Goal: Task Accomplishment & Management: Manage account settings

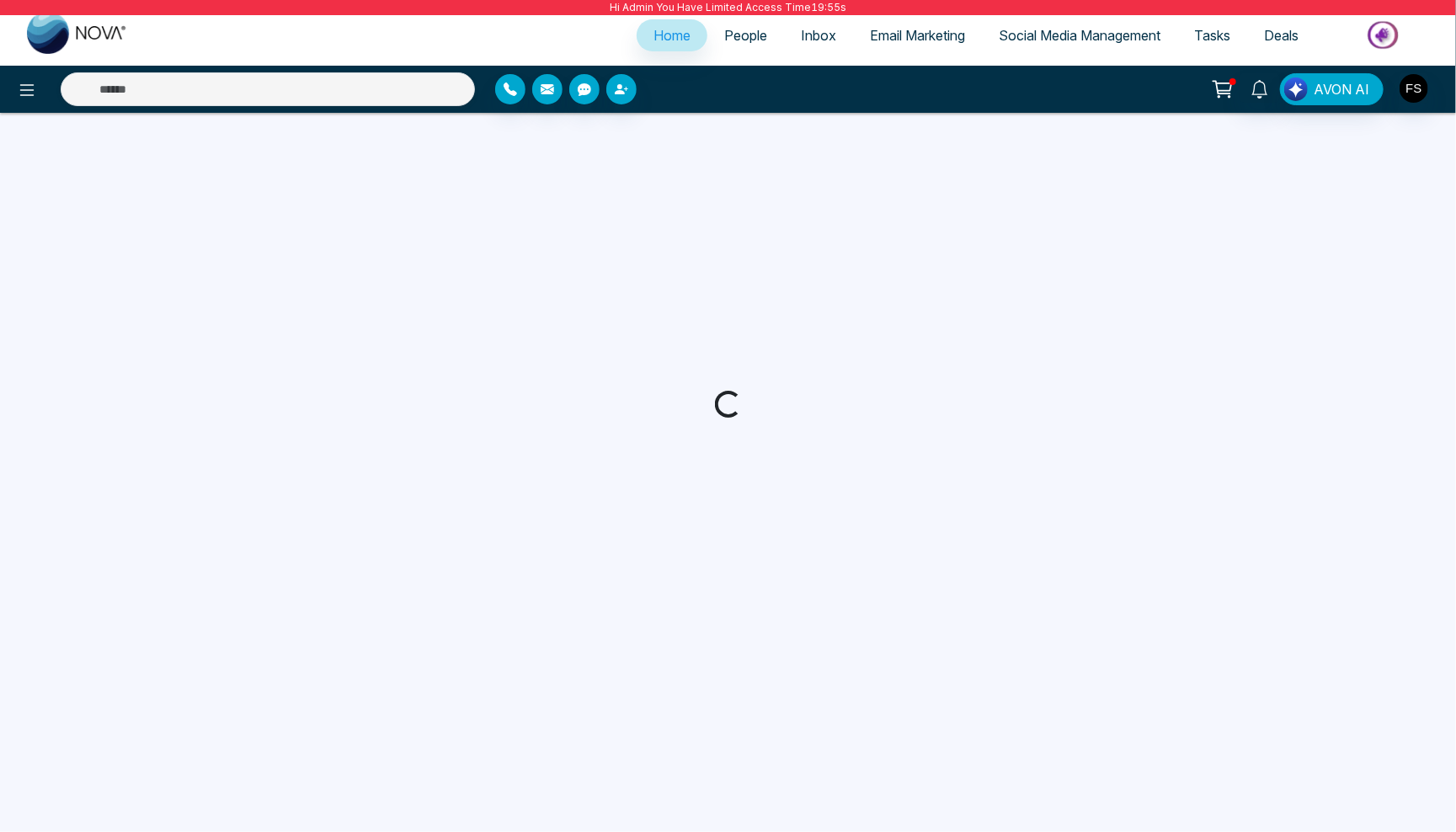
select select "*"
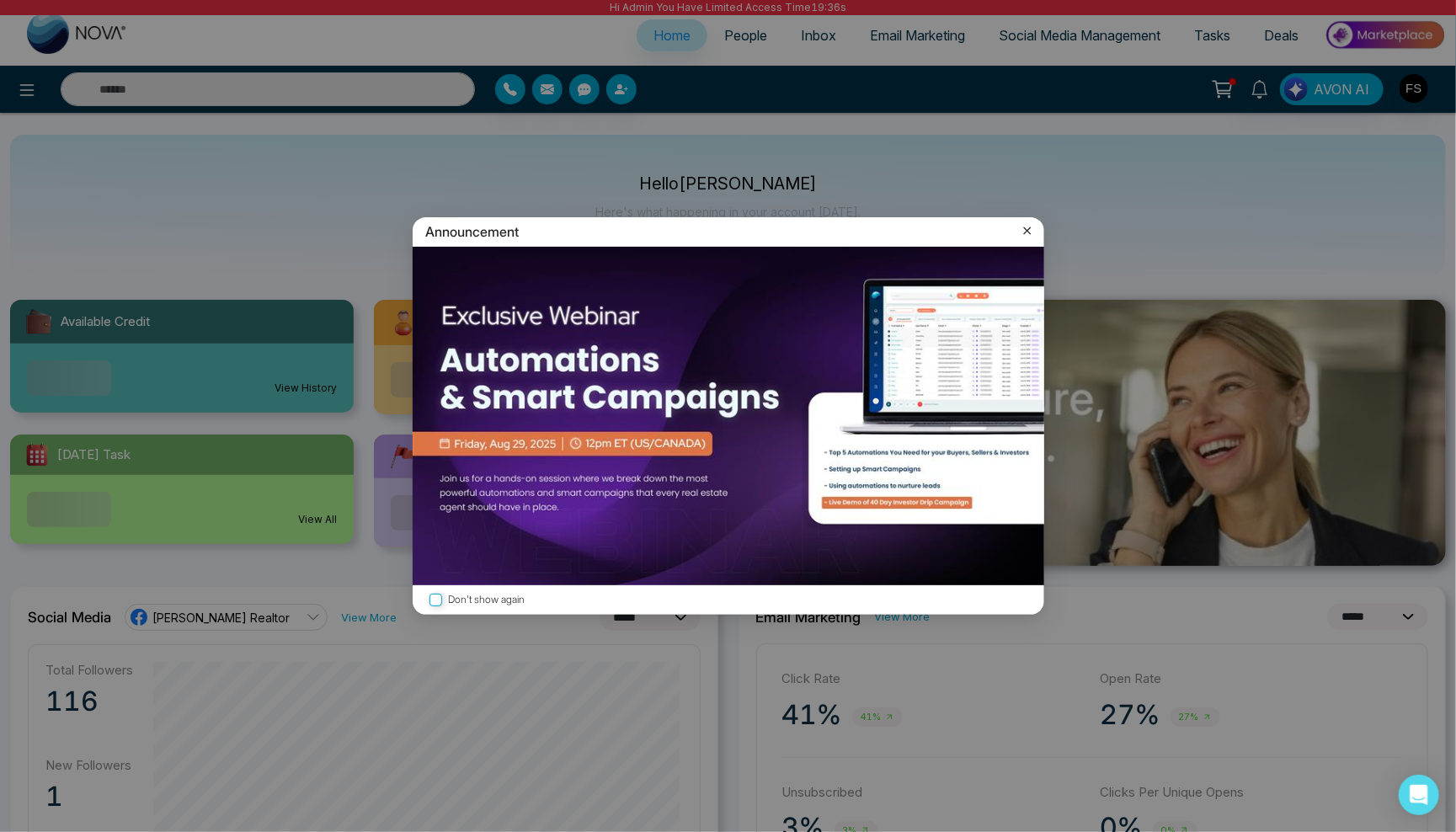
click at [1026, 232] on icon at bounding box center [1027, 232] width 8 height 8
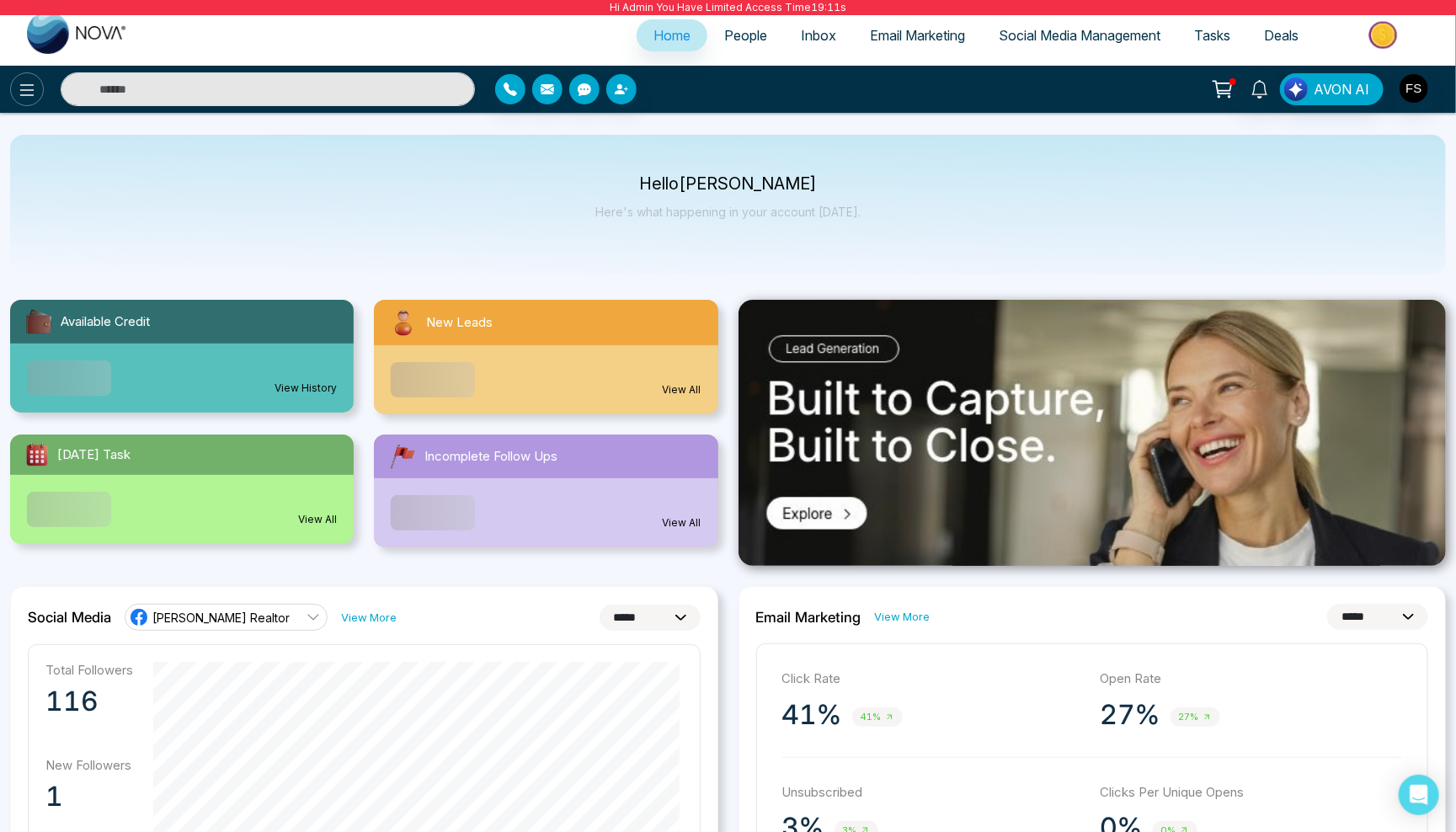
click at [26, 86] on icon at bounding box center [27, 90] width 20 height 20
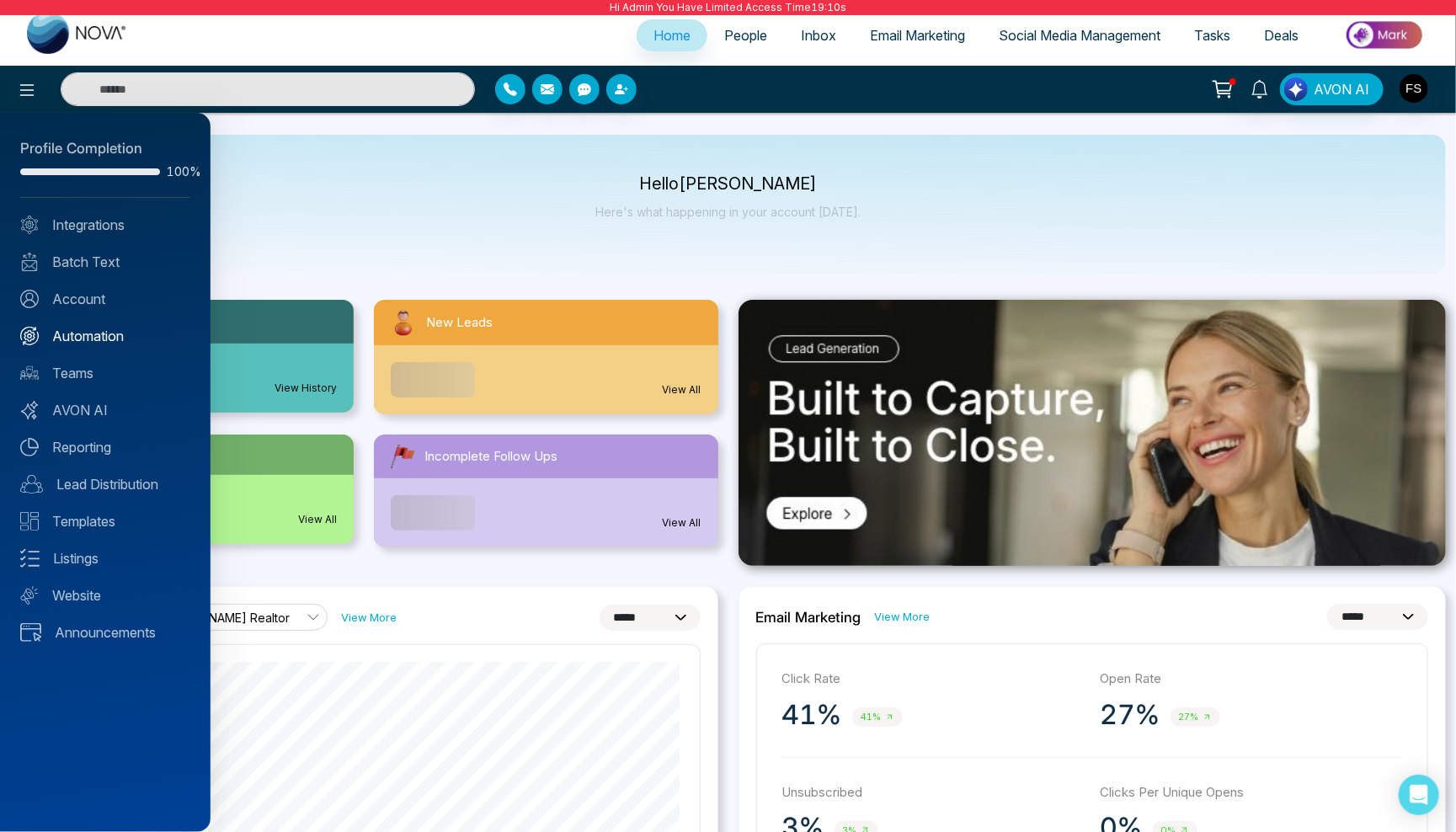
click at [91, 326] on link "Automation" at bounding box center [105, 335] width 171 height 20
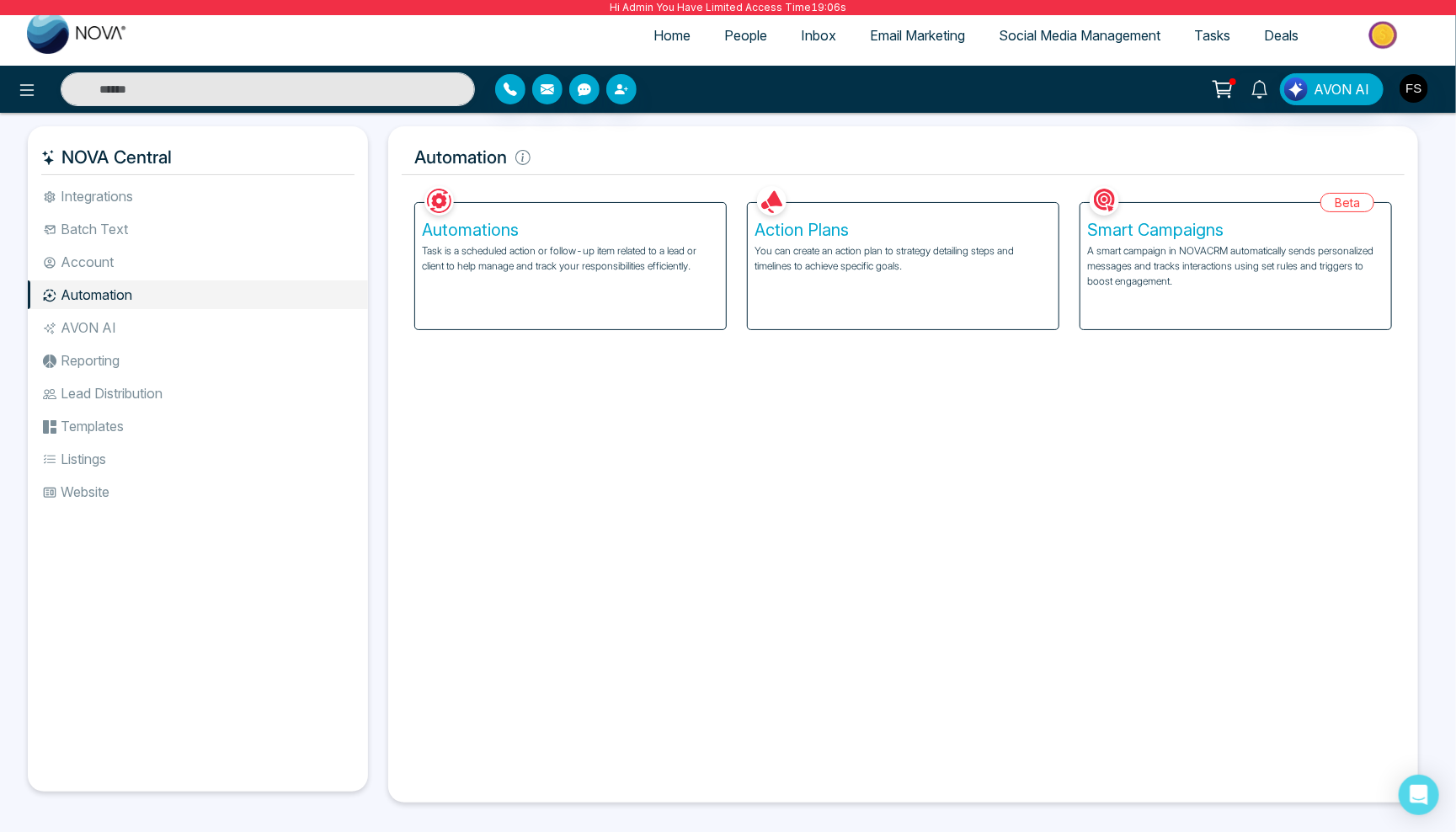
click at [1164, 276] on p "A smart campaign in NOVACRM automatically sends personalized messages and track…" at bounding box center [1236, 266] width 297 height 46
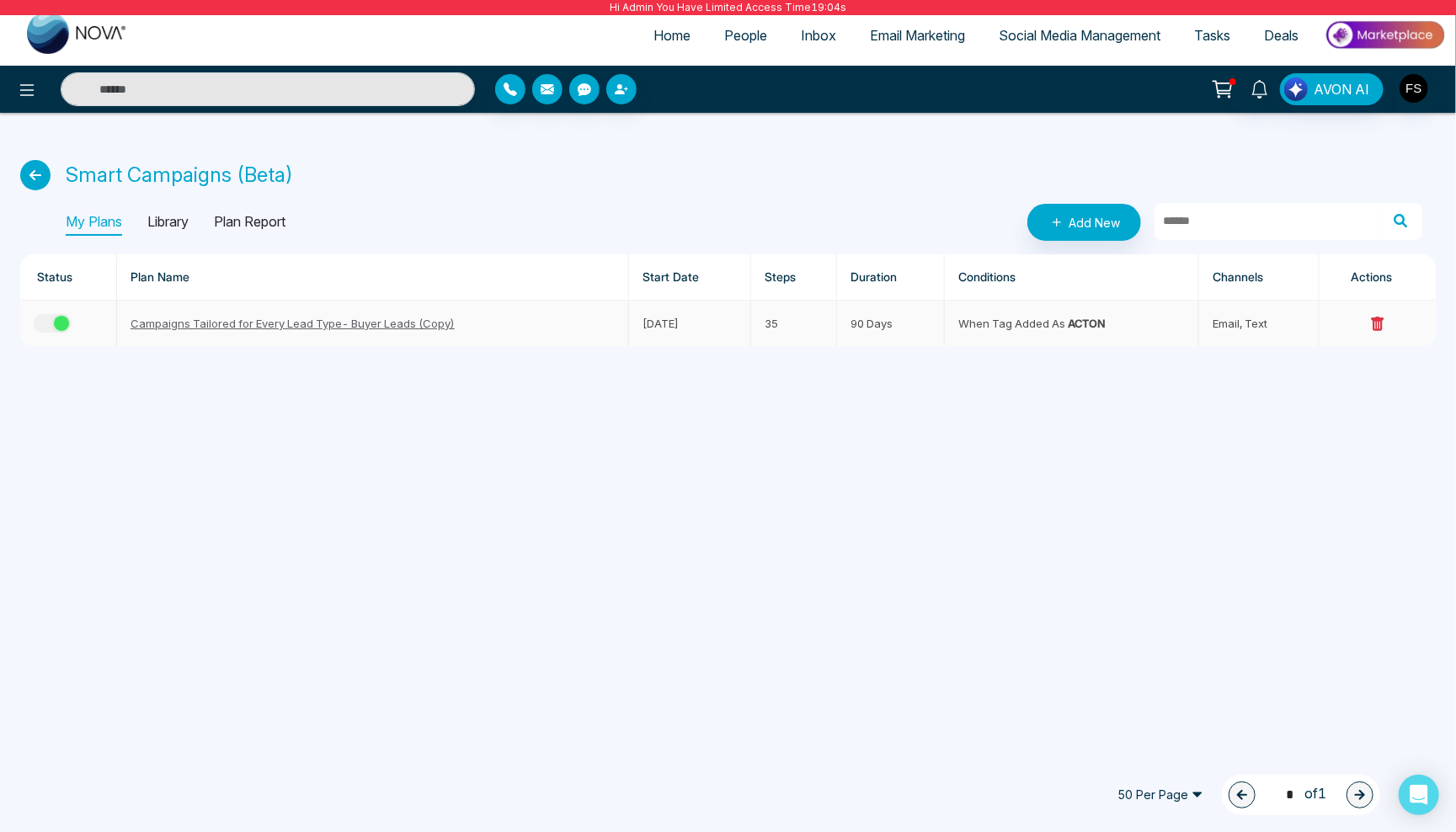
click at [54, 318] on div "button" at bounding box center [62, 323] width 15 height 15
click at [363, 321] on link "Campaigns Tailored for Every Lead Type- Buyer Leads (Copy)" at bounding box center [293, 323] width 324 height 13
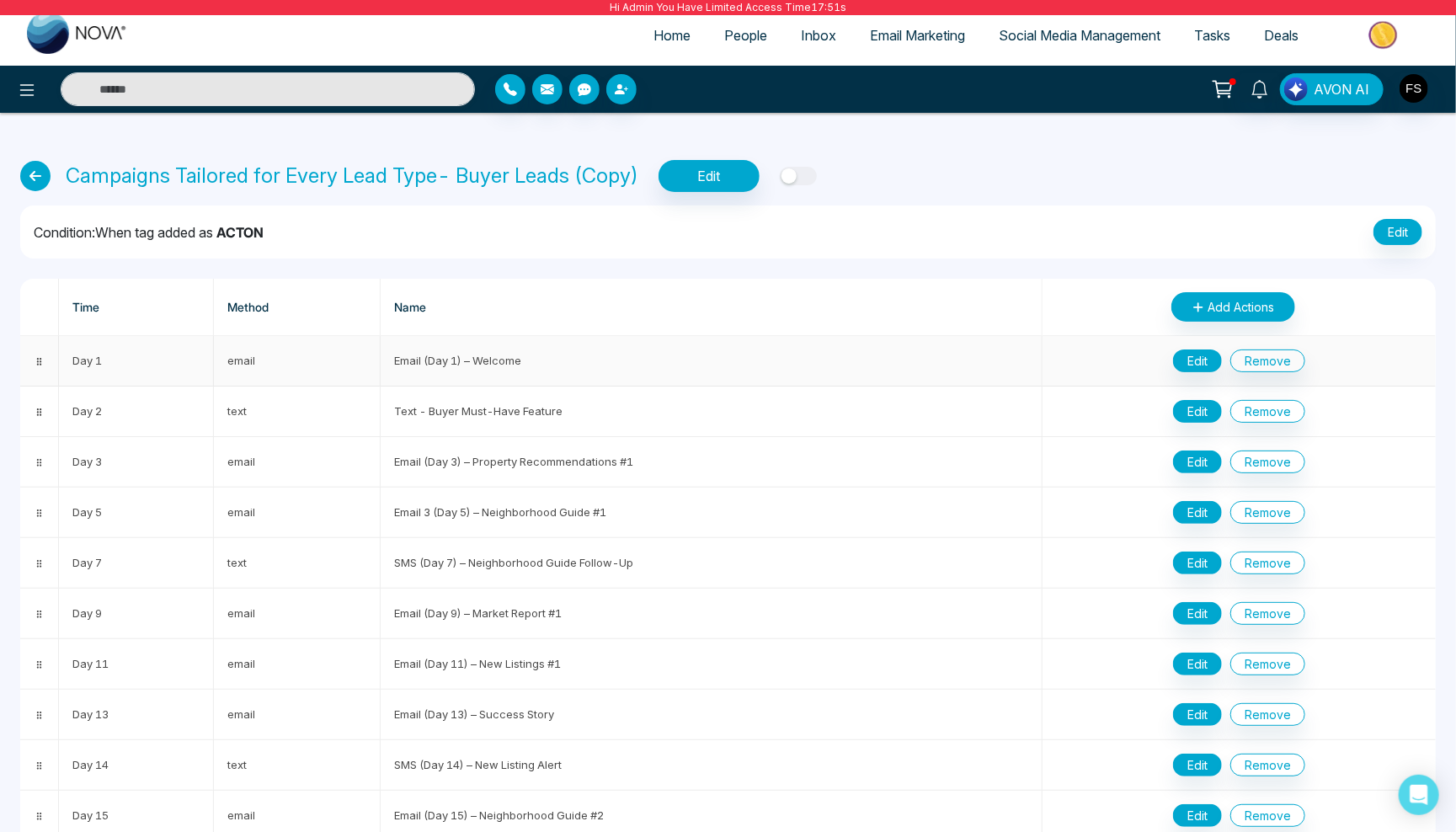
click at [1195, 357] on button "Edit" at bounding box center [1197, 361] width 49 height 23
type input "**********"
type input "*"
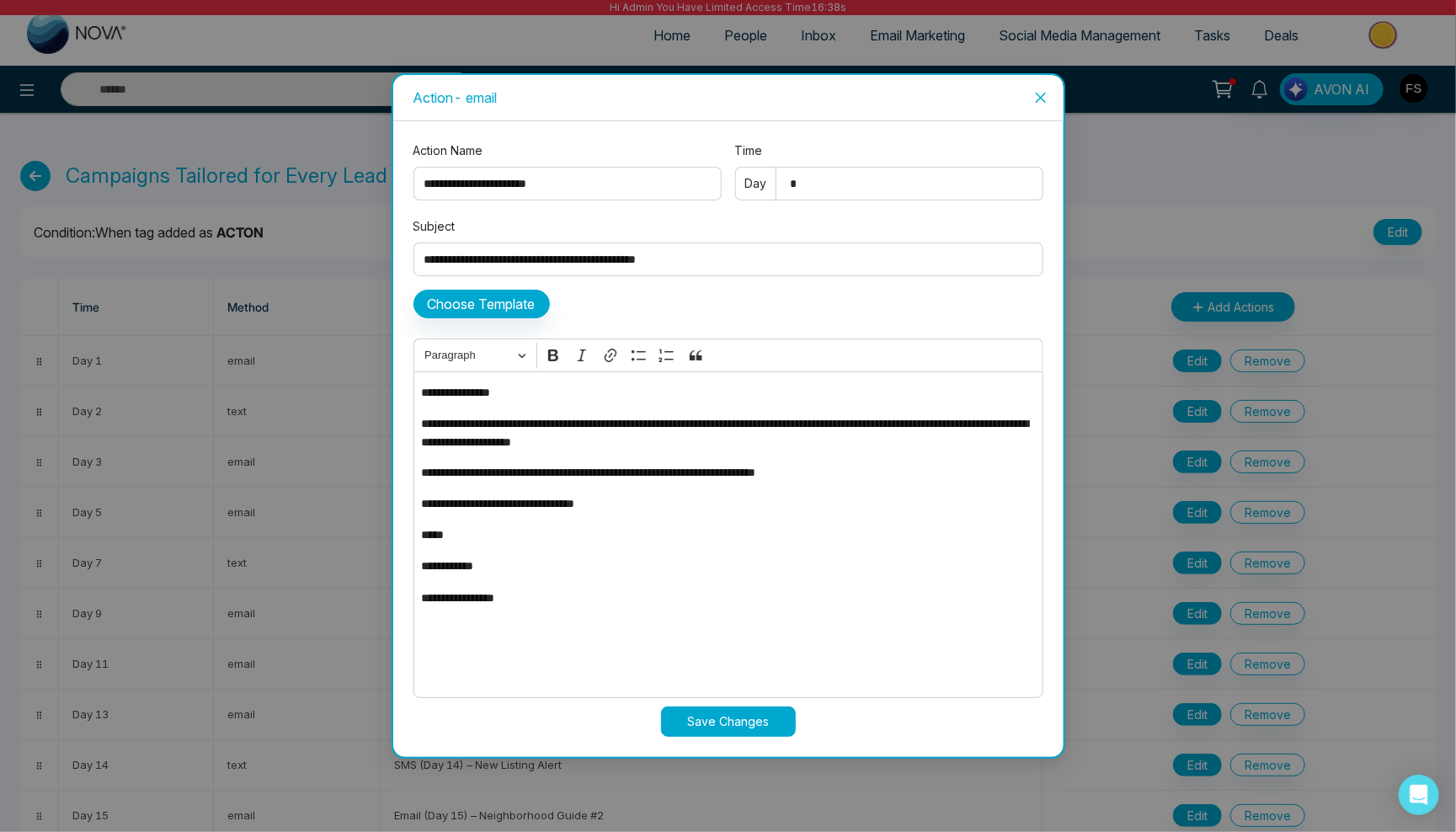
click at [1050, 100] on span "Close" at bounding box center [1041, 98] width 46 height 46
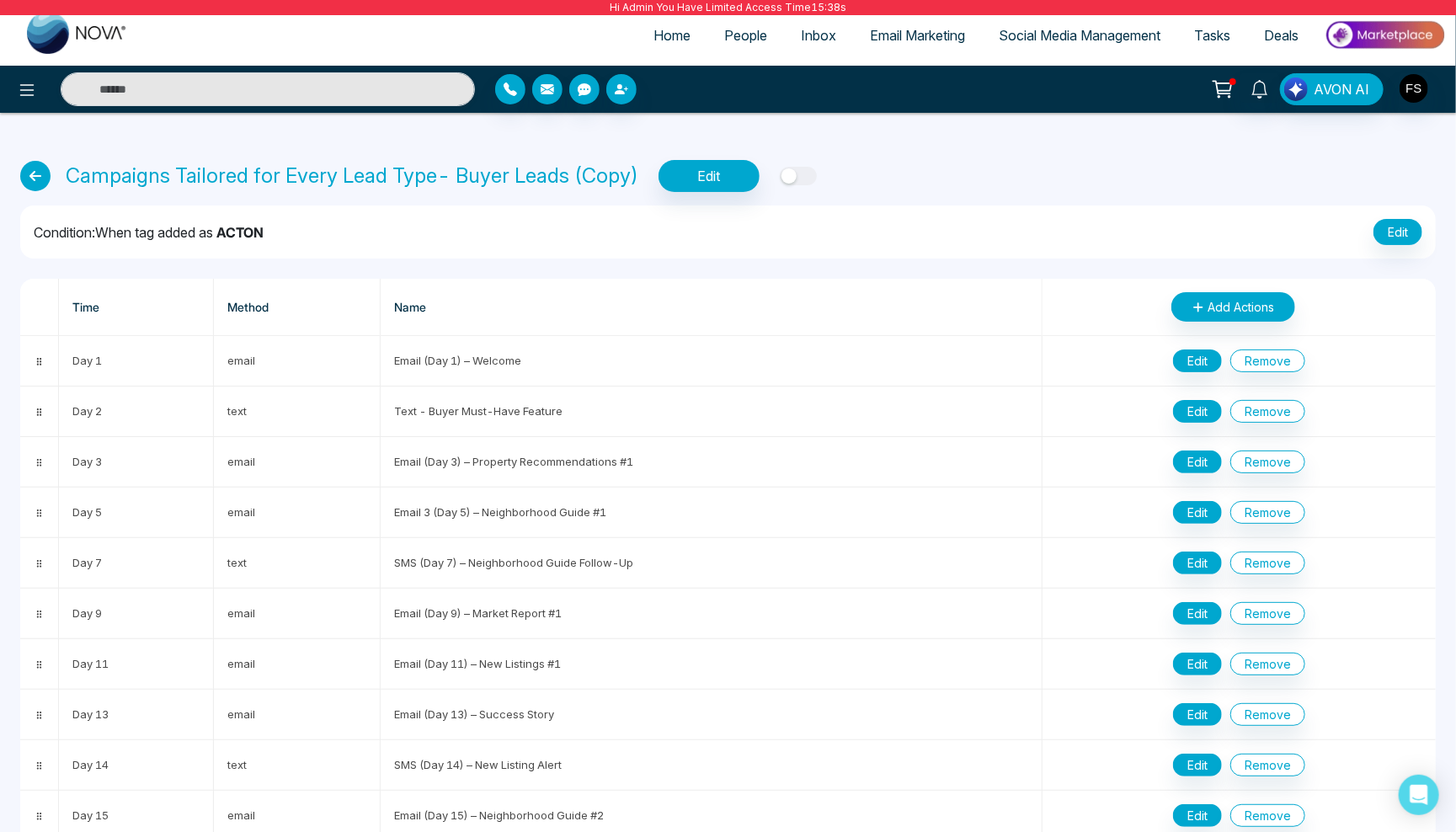
click at [1417, 93] on img "button" at bounding box center [1414, 89] width 29 height 29
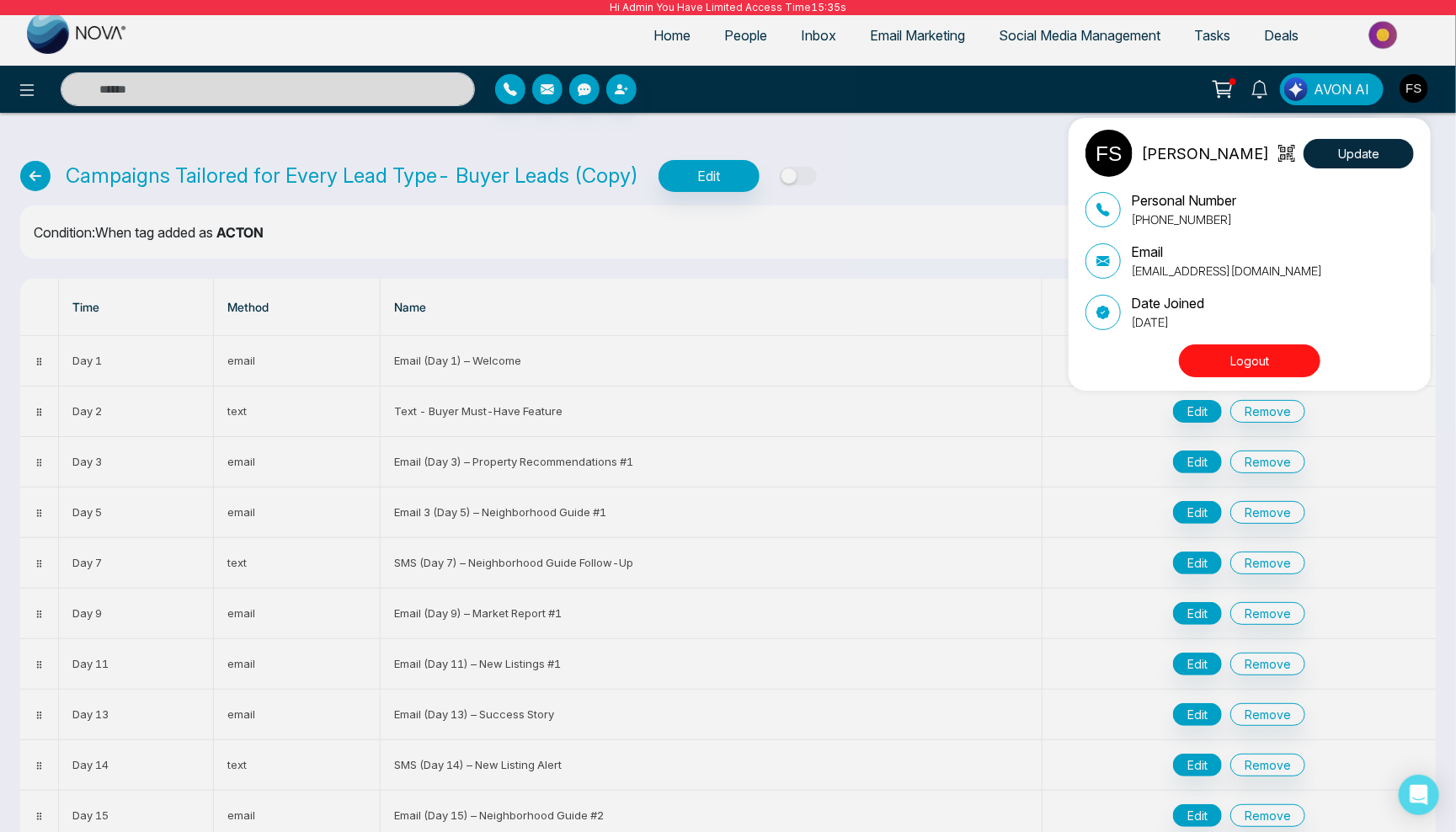
click at [1273, 366] on button "Logout" at bounding box center [1249, 360] width 141 height 32
